Goal: Task Accomplishment & Management: Manage account settings

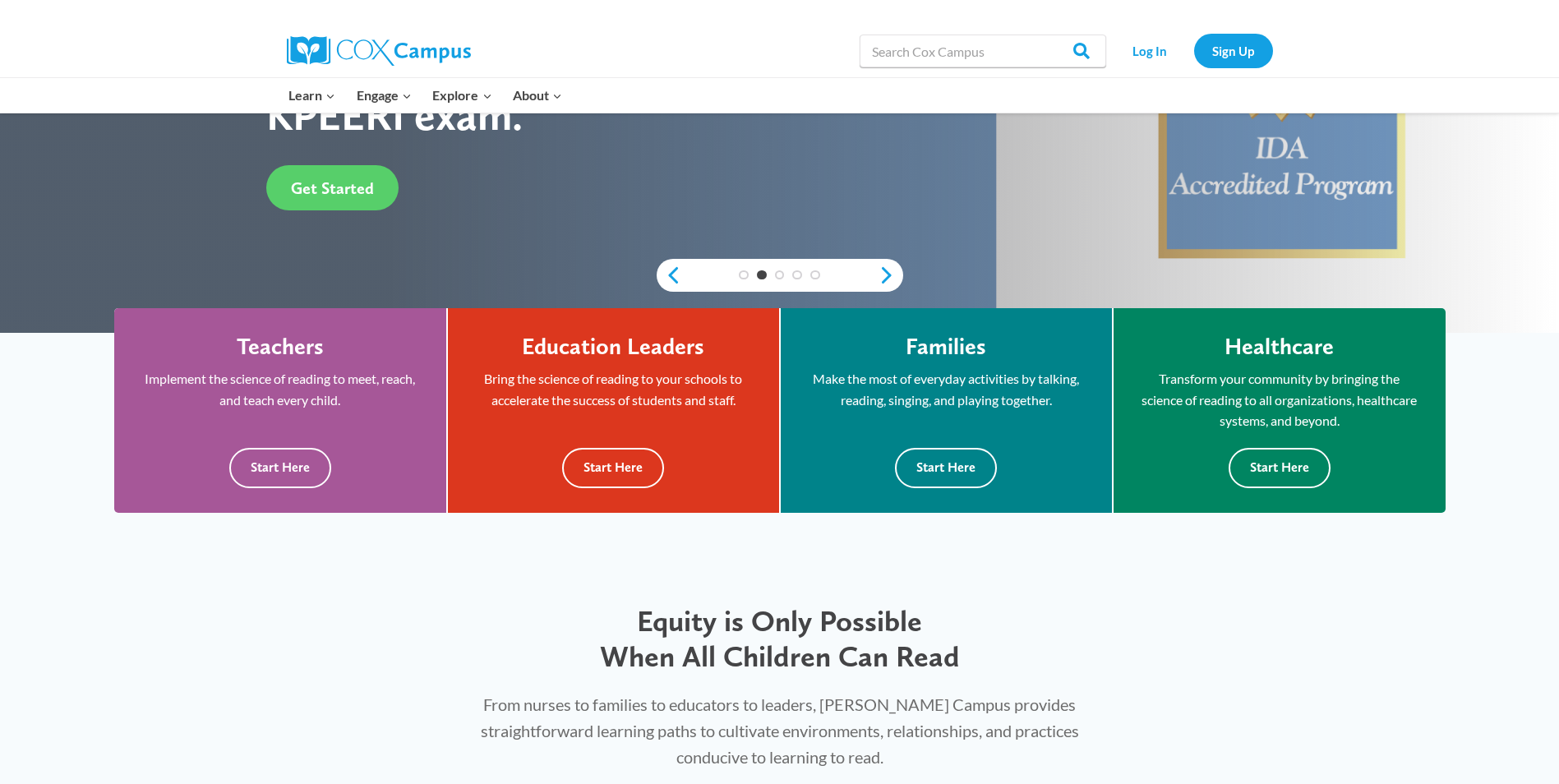
scroll to position [410, 0]
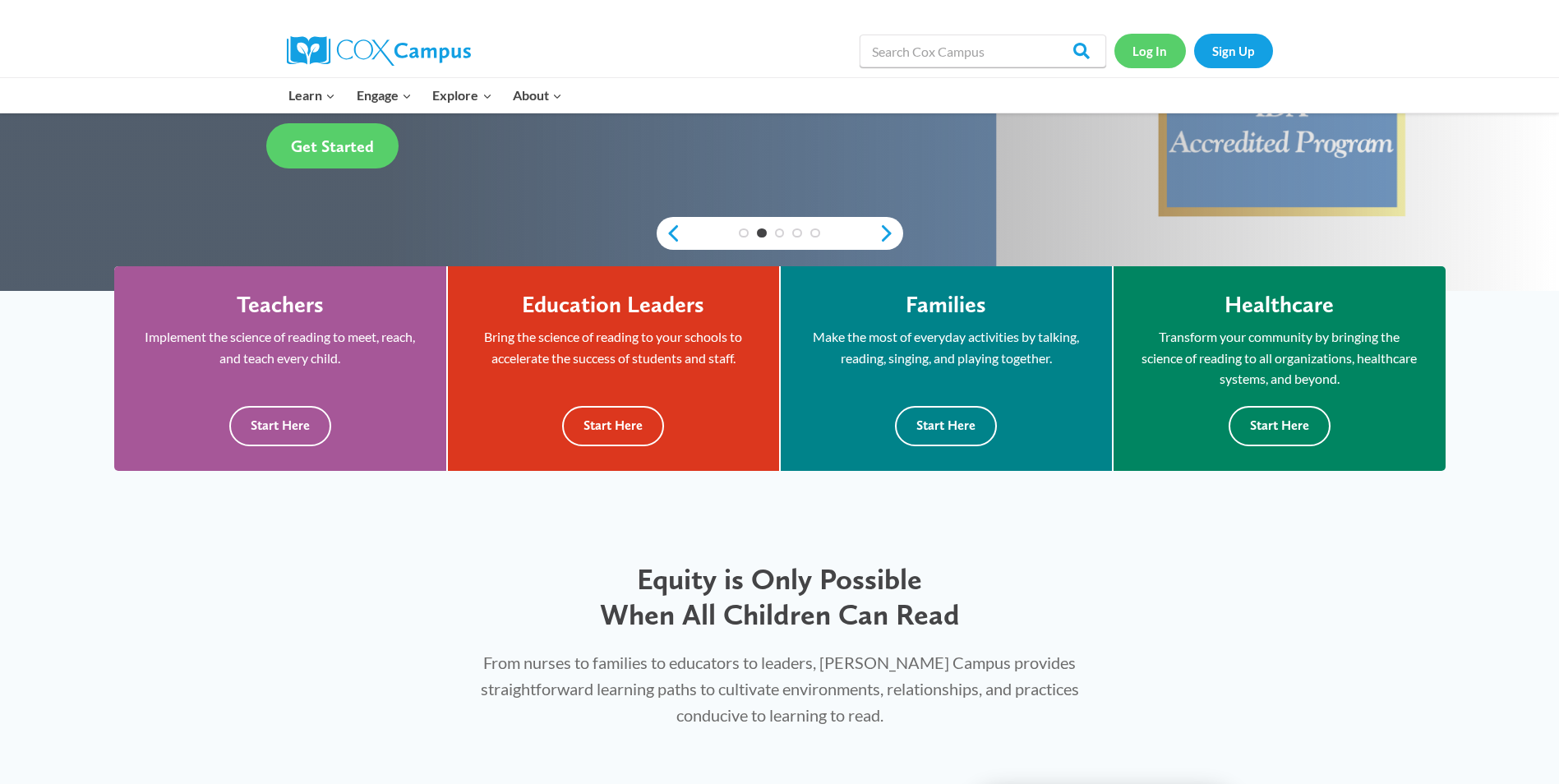
click at [1156, 48] on link "Log In" at bounding box center [1150, 51] width 72 height 34
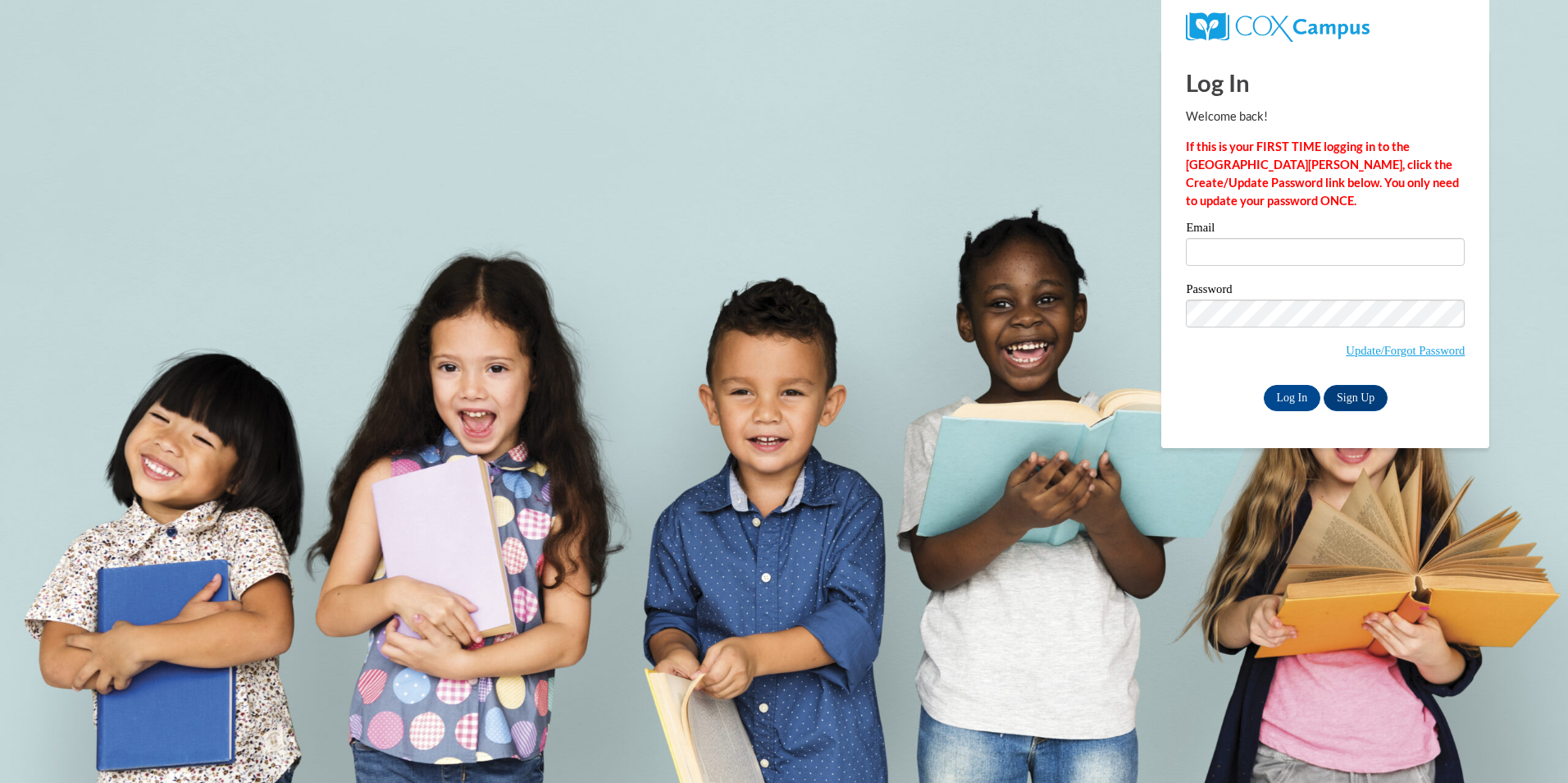
click at [1263, 233] on label "Email" at bounding box center [1326, 229] width 279 height 16
click at [1263, 237] on input "Email" at bounding box center [1326, 251] width 279 height 28
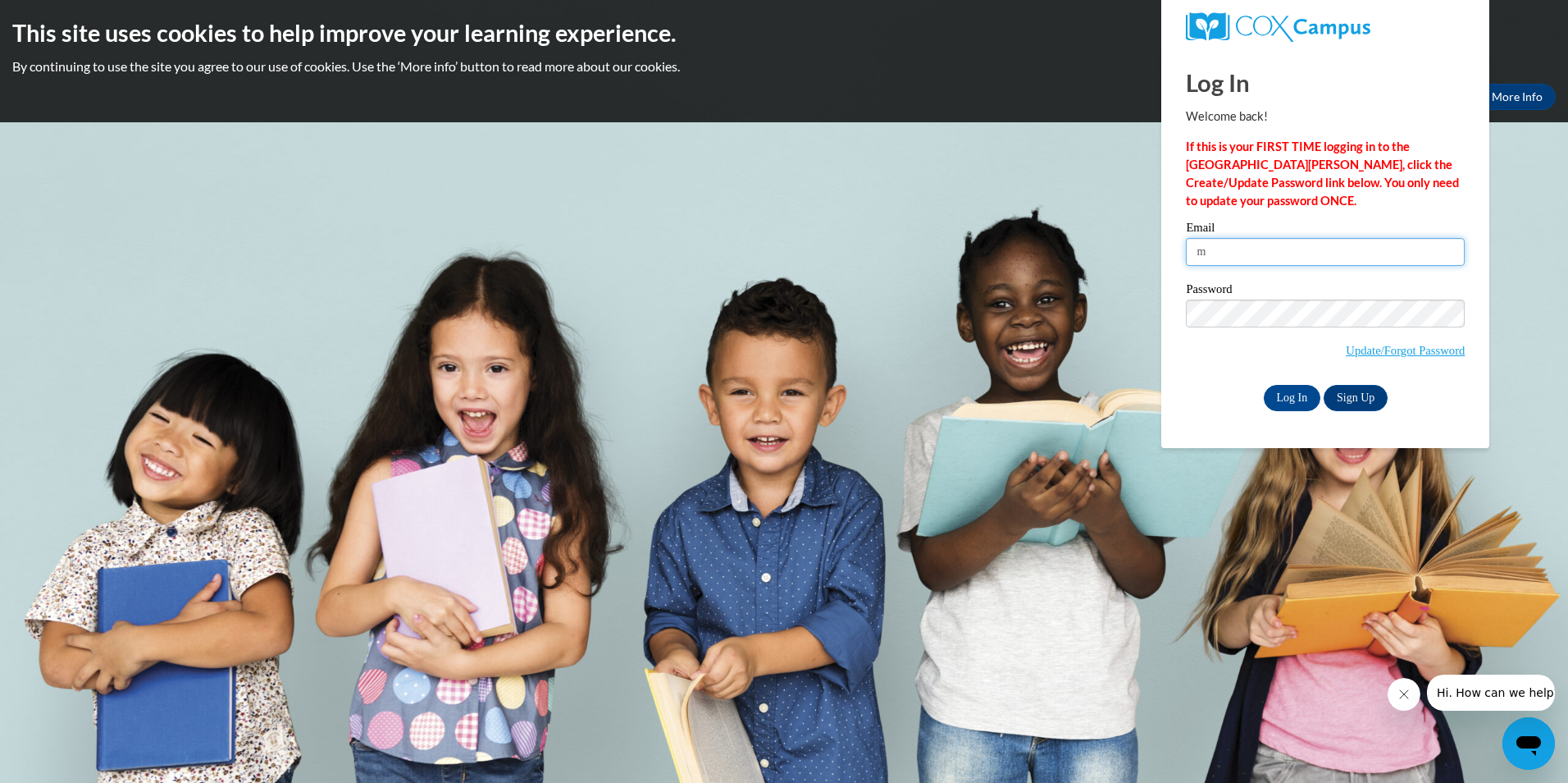
type input "melomomma28@gmail.com"
